Goal: Task Accomplishment & Management: Use online tool/utility

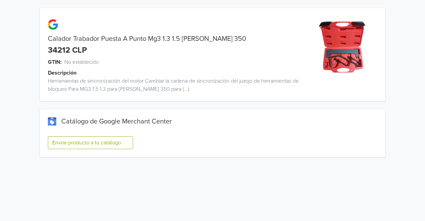
click at [90, 149] on div "Enviar producto a tu catálogo" at bounding box center [212, 145] width 329 height 24
click at [92, 144] on button "Enviar producto a tu catálogo" at bounding box center [90, 142] width 85 height 13
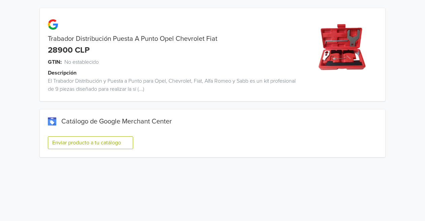
click at [99, 144] on button "Enviar producto a tu catálogo" at bounding box center [90, 142] width 85 height 13
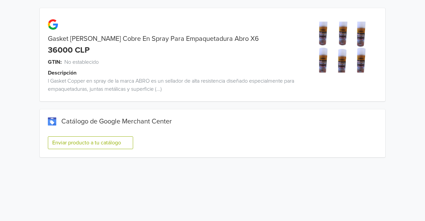
click at [109, 147] on button "Enviar producto a tu catálogo" at bounding box center [90, 142] width 85 height 13
click at [106, 142] on button "Enviar producto a tu catálogo" at bounding box center [90, 142] width 85 height 13
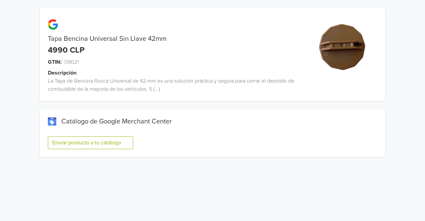
click at [87, 140] on button "Enviar producto a tu catálogo" at bounding box center [90, 142] width 85 height 13
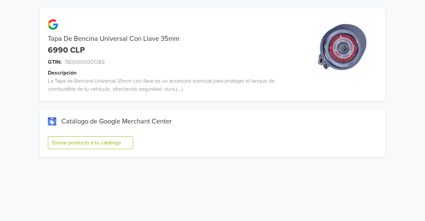
click at [88, 141] on button "Enviar producto a tu catálogo" at bounding box center [90, 142] width 85 height 13
